Goal: Task Accomplishment & Management: Use online tool/utility

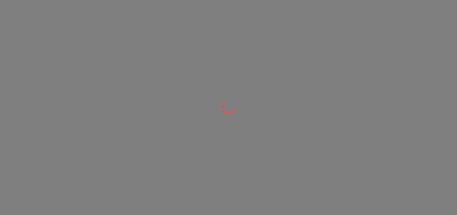
click at [270, 111] on div at bounding box center [228, 107] width 457 height 215
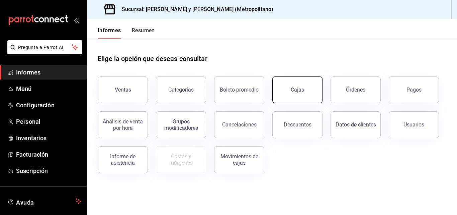
click at [286, 91] on button "Cajas" at bounding box center [298, 89] width 50 height 27
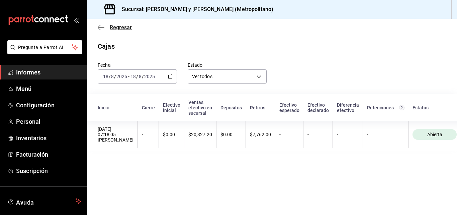
click at [103, 25] on icon "button" at bounding box center [101, 27] width 7 height 6
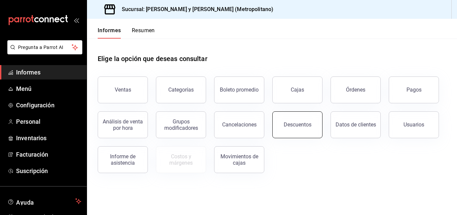
click at [309, 124] on font "Descuentos" at bounding box center [298, 124] width 28 height 6
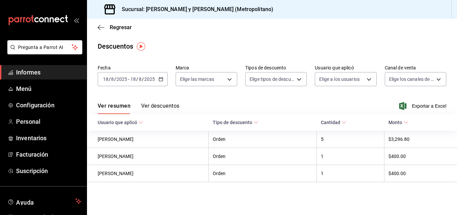
click at [437, 108] on font "Exportar a Excel" at bounding box center [429, 105] width 34 height 5
